Goal: Transaction & Acquisition: Purchase product/service

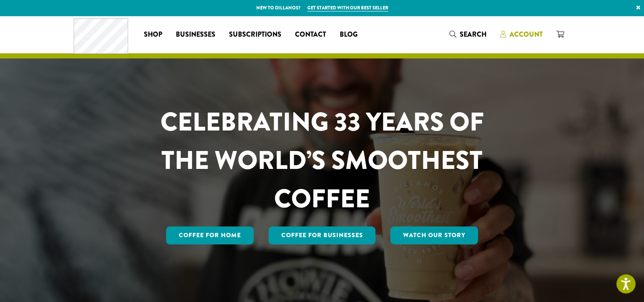
click at [526, 34] on span "Account" at bounding box center [526, 34] width 33 height 10
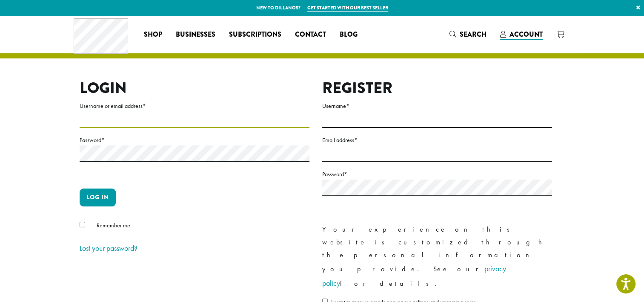
type input "**********"
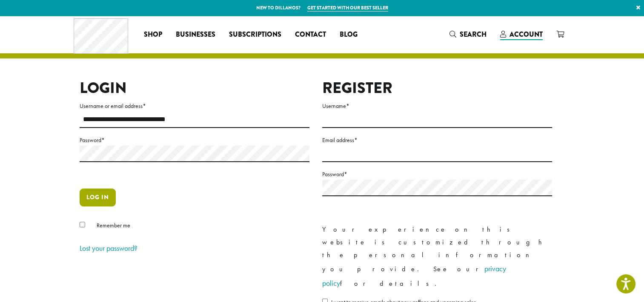
click at [99, 194] on button "Log in" at bounding box center [98, 197] width 36 height 18
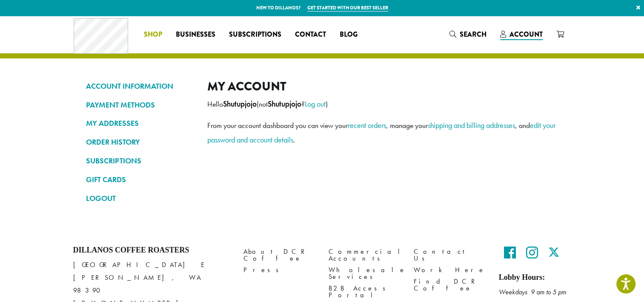
click at [152, 36] on span "Shop" at bounding box center [153, 34] width 18 height 11
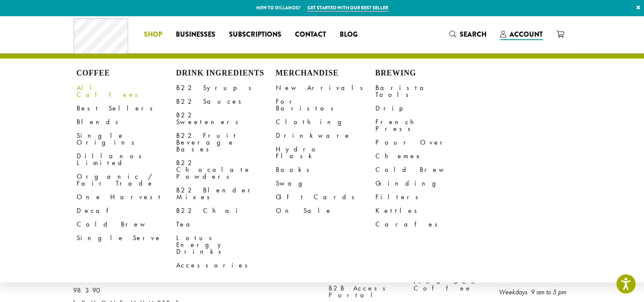
click at [85, 89] on link "All Coffees" at bounding box center [127, 91] width 100 height 20
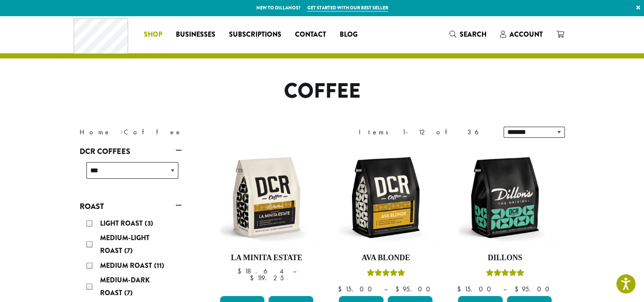
click at [152, 35] on span "Shop" at bounding box center [153, 34] width 18 height 11
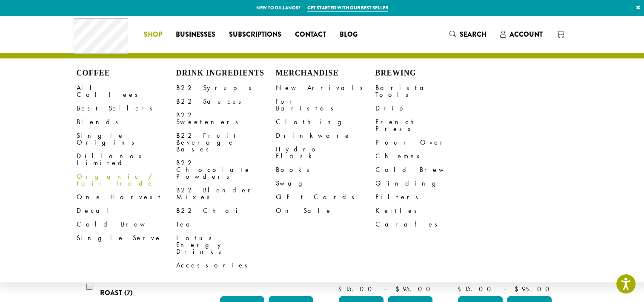
click at [94, 169] on link "Organic / Fair Trade" at bounding box center [127, 179] width 100 height 20
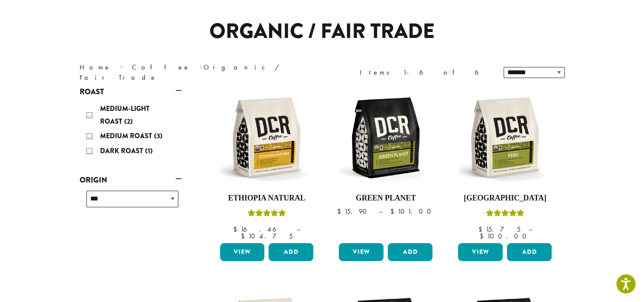
scroll to position [59, 0]
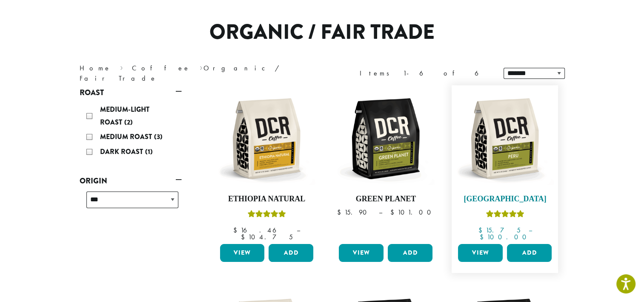
click at [496, 135] on img at bounding box center [505, 138] width 98 height 98
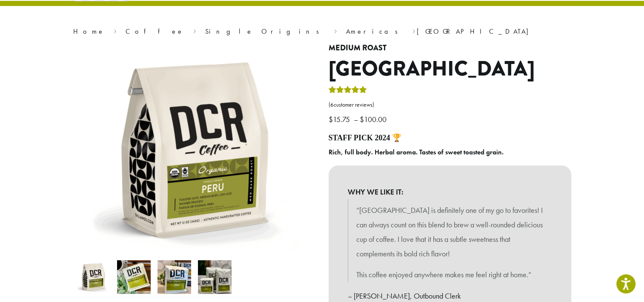
scroll to position [59, 0]
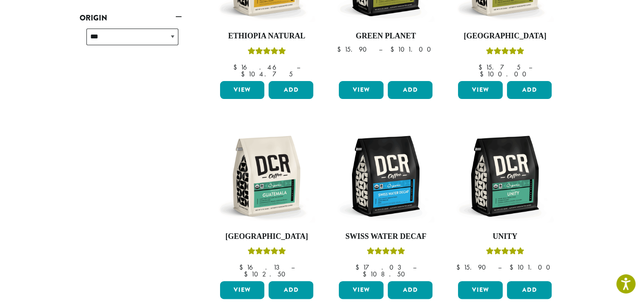
scroll to position [221, 0]
click at [279, 177] on img at bounding box center [267, 176] width 98 height 98
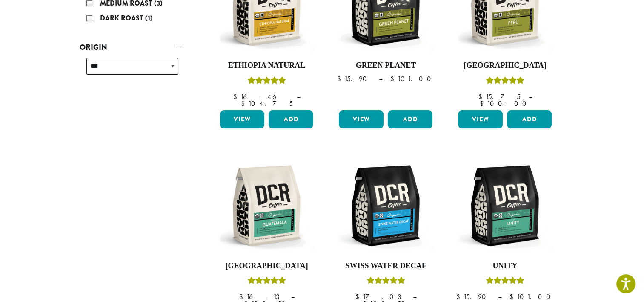
scroll to position [254, 0]
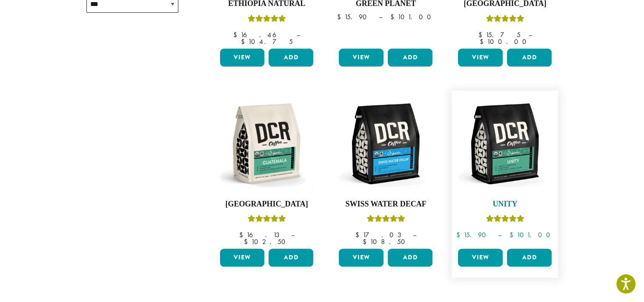
click at [515, 150] on img at bounding box center [505, 144] width 98 height 98
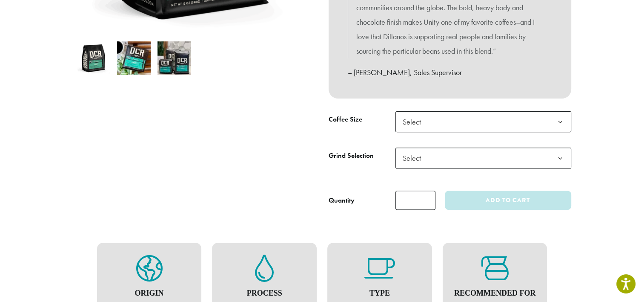
scroll to position [271, 0]
click at [560, 122] on b at bounding box center [560, 122] width 21 height 21
click at [558, 163] on b at bounding box center [560, 158] width 21 height 21
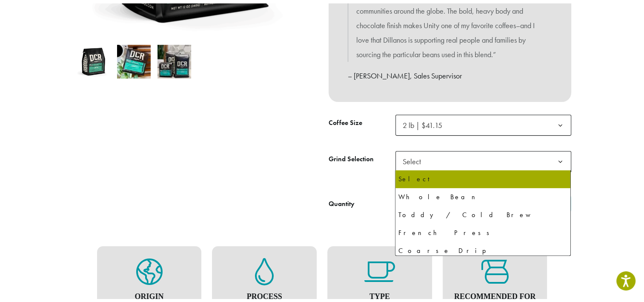
select select "**********"
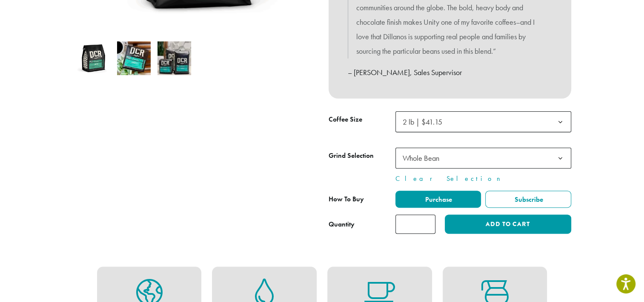
click at [424, 221] on input "*" at bounding box center [416, 223] width 40 height 19
type input "*"
click at [428, 221] on input "*" at bounding box center [416, 223] width 40 height 19
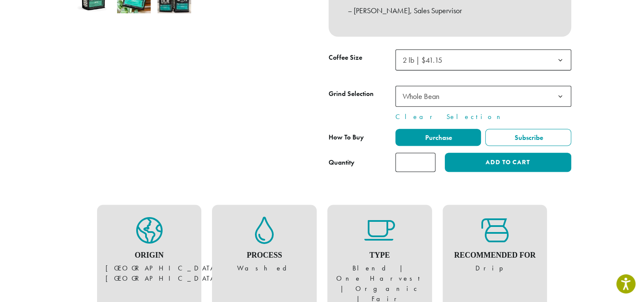
scroll to position [332, 0]
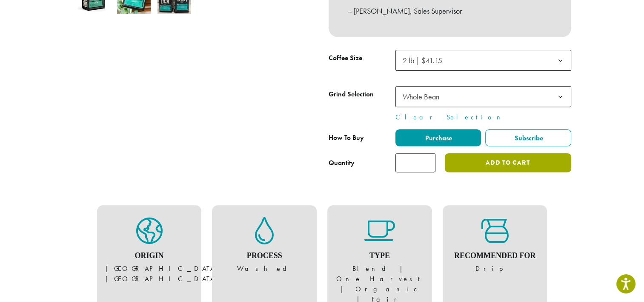
click at [524, 162] on button "Add to cart" at bounding box center [508, 162] width 126 height 19
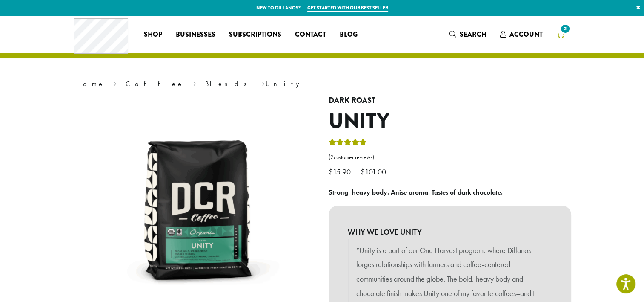
click at [566, 31] on span "2" at bounding box center [565, 28] width 11 height 11
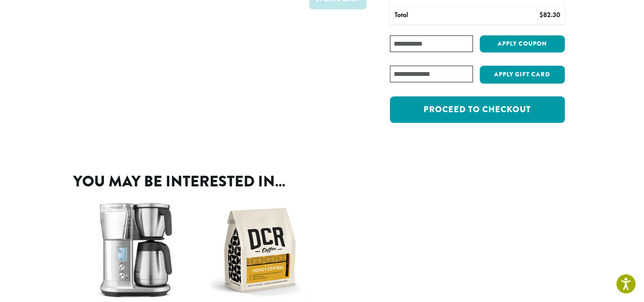
scroll to position [131, 0]
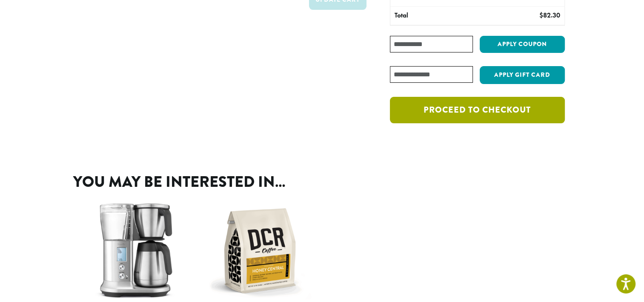
click at [522, 110] on link "Proceed to checkout" at bounding box center [477, 110] width 175 height 26
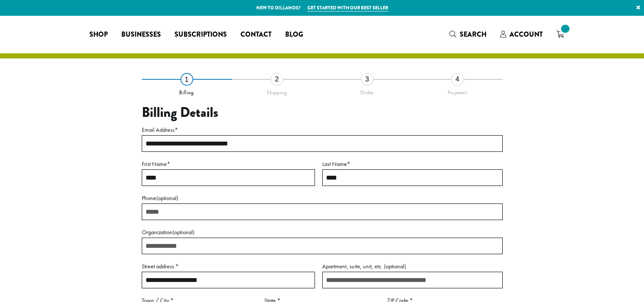
select select "**"
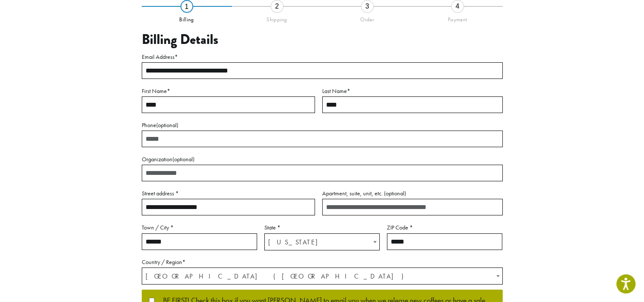
scroll to position [71, 0]
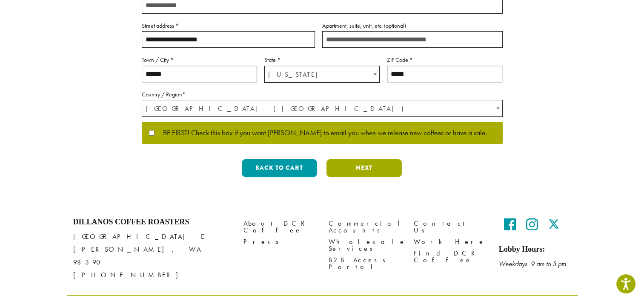
click at [370, 164] on button "Next" at bounding box center [364, 168] width 75 height 18
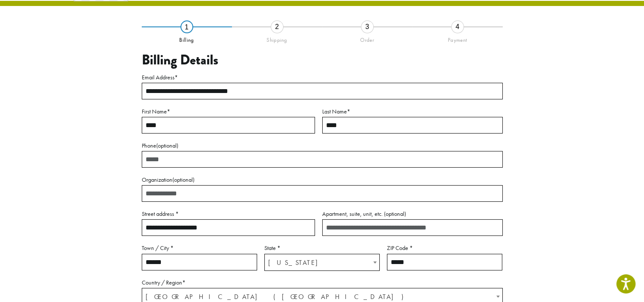
scroll to position [49, 0]
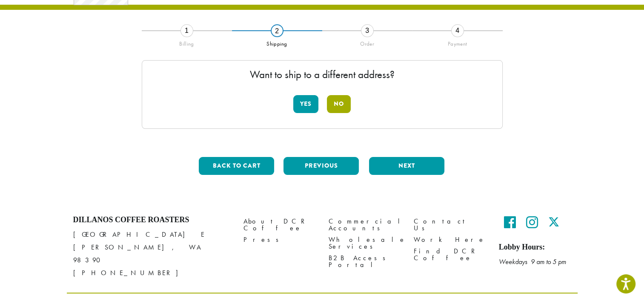
click at [347, 103] on button "No" at bounding box center [339, 104] width 24 height 18
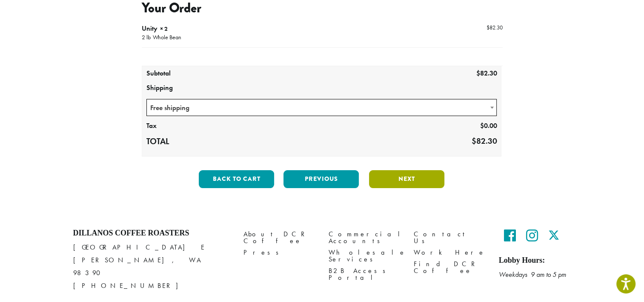
click at [420, 181] on button "Next" at bounding box center [406, 179] width 75 height 18
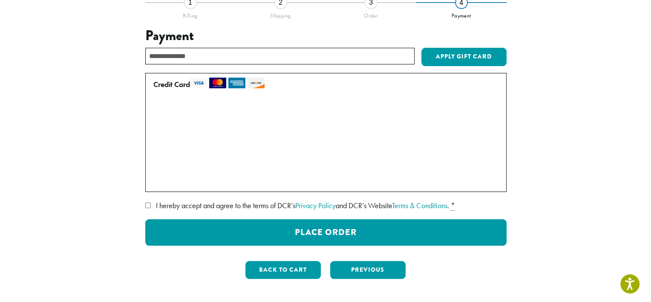
scroll to position [84, 0]
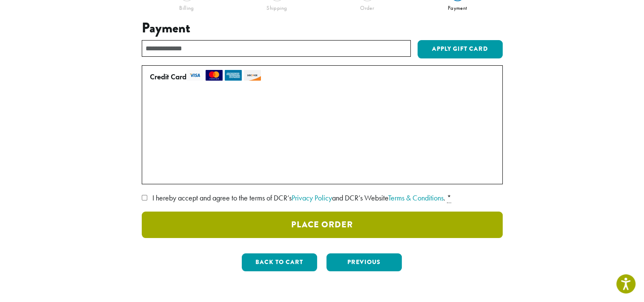
click at [434, 226] on button "Place Order" at bounding box center [322, 224] width 361 height 26
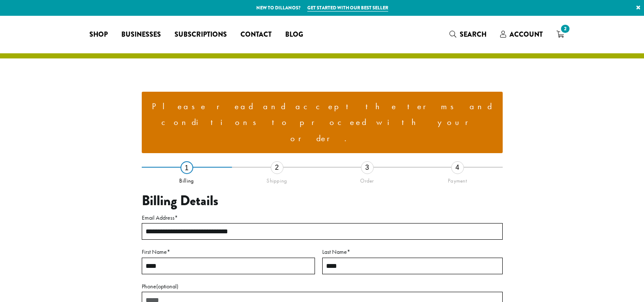
select select "**"
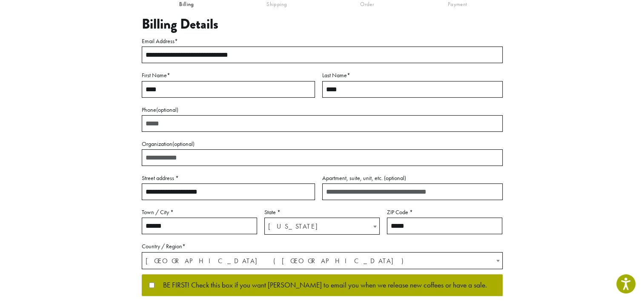
scroll to position [179, 0]
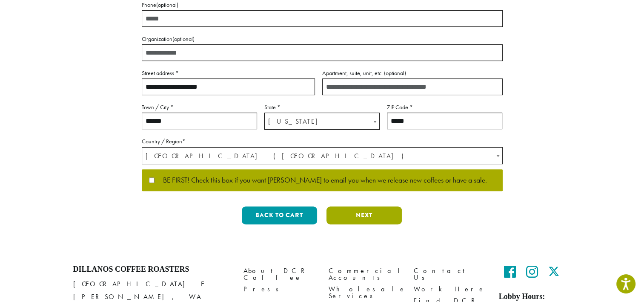
click at [390, 206] on button "Next" at bounding box center [364, 215] width 75 height 18
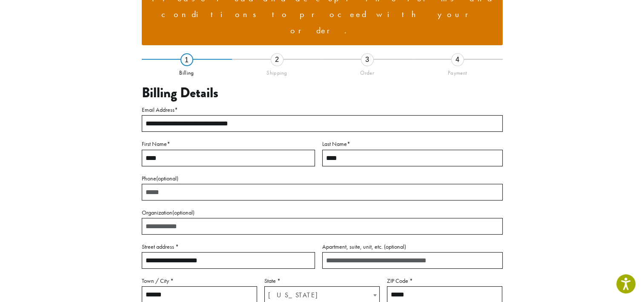
scroll to position [105, 0]
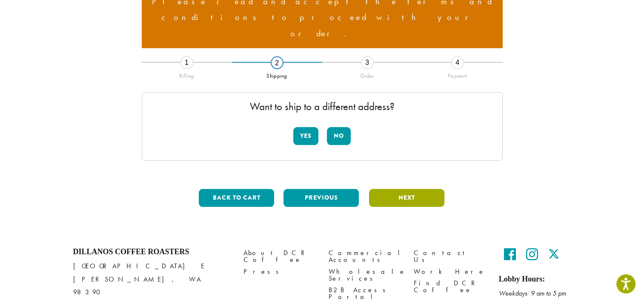
click at [414, 189] on button "Next" at bounding box center [406, 198] width 75 height 18
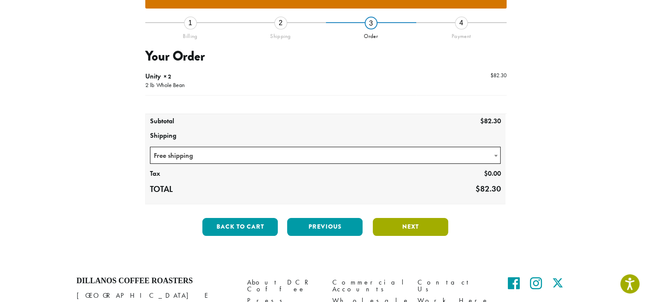
scroll to position [146, 0]
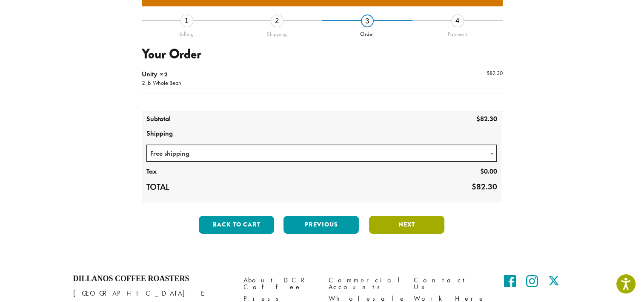
click at [429, 215] on button "Next" at bounding box center [406, 224] width 75 height 18
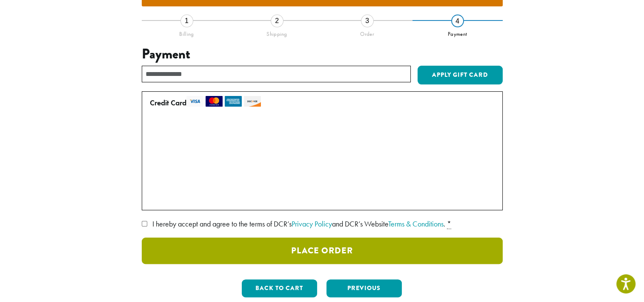
click at [429, 237] on button "Place Order" at bounding box center [322, 250] width 361 height 26
